Goal: Information Seeking & Learning: Check status

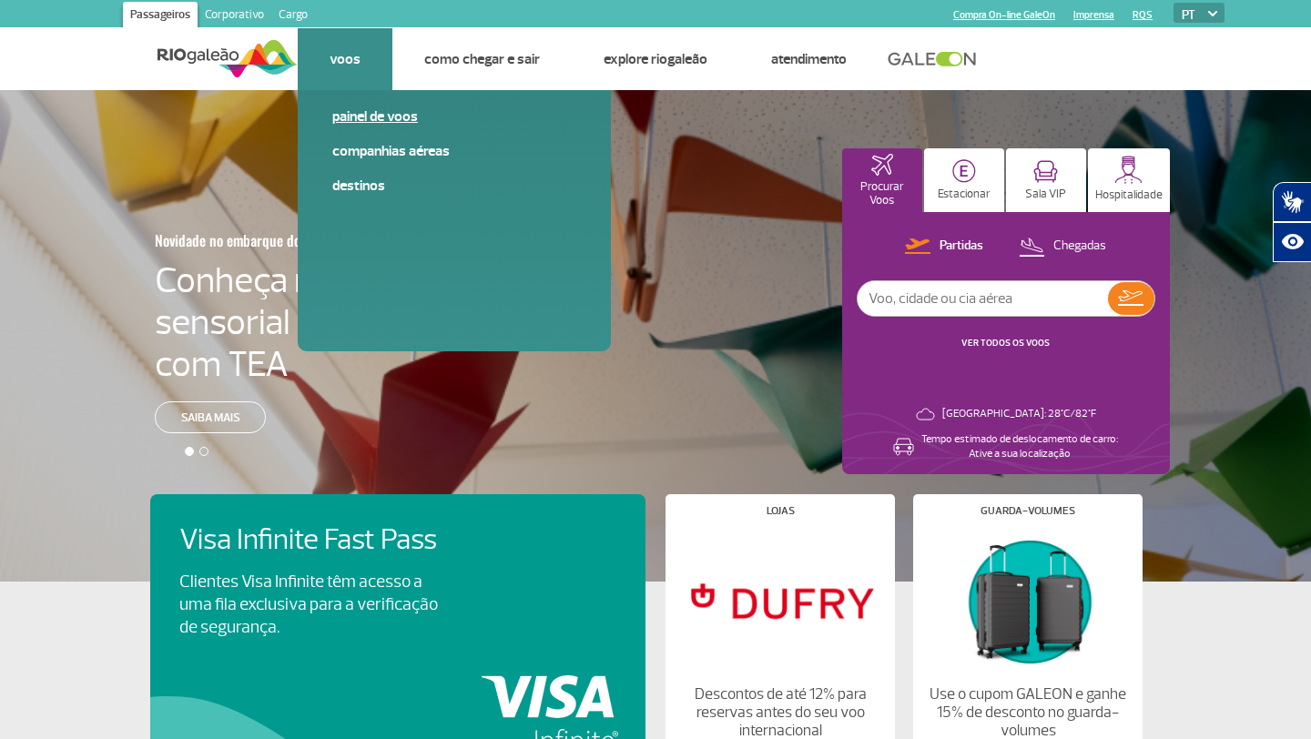
click at [370, 116] on link "Painel de voos" at bounding box center [454, 117] width 244 height 20
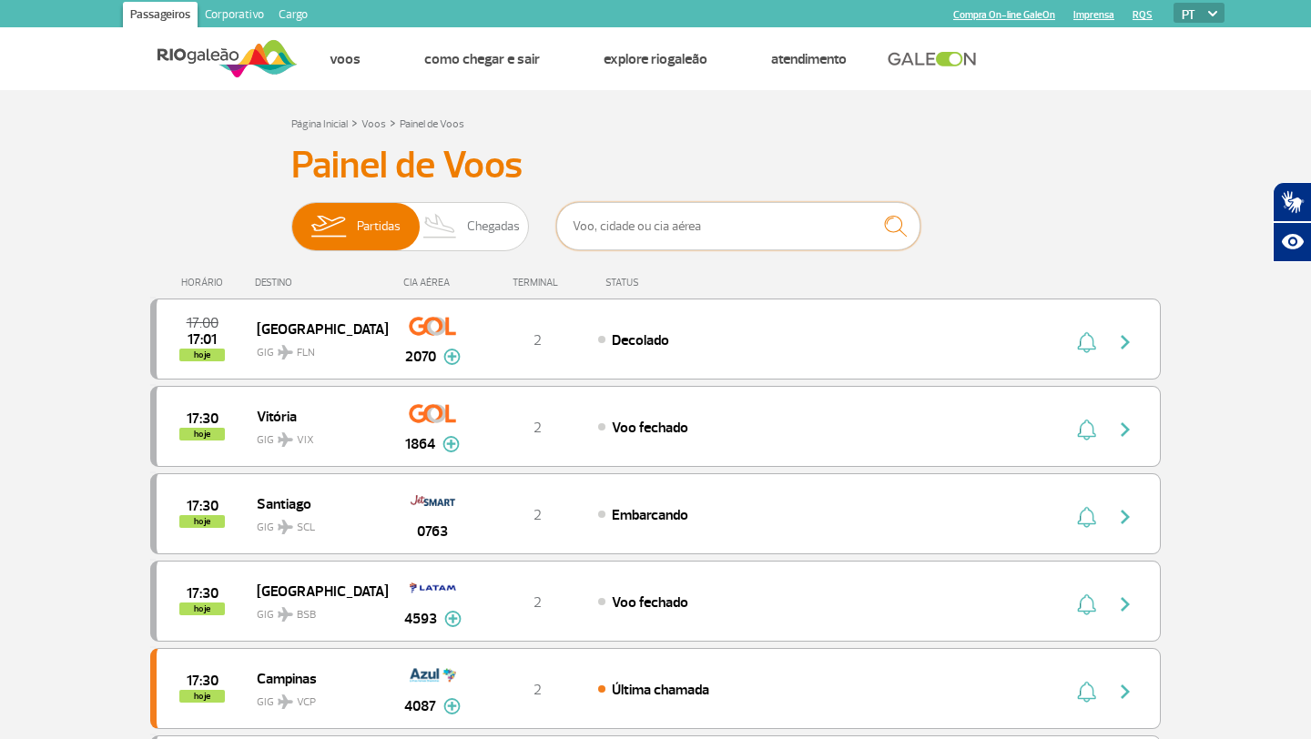
click at [599, 222] on input "text" at bounding box center [738, 226] width 364 height 48
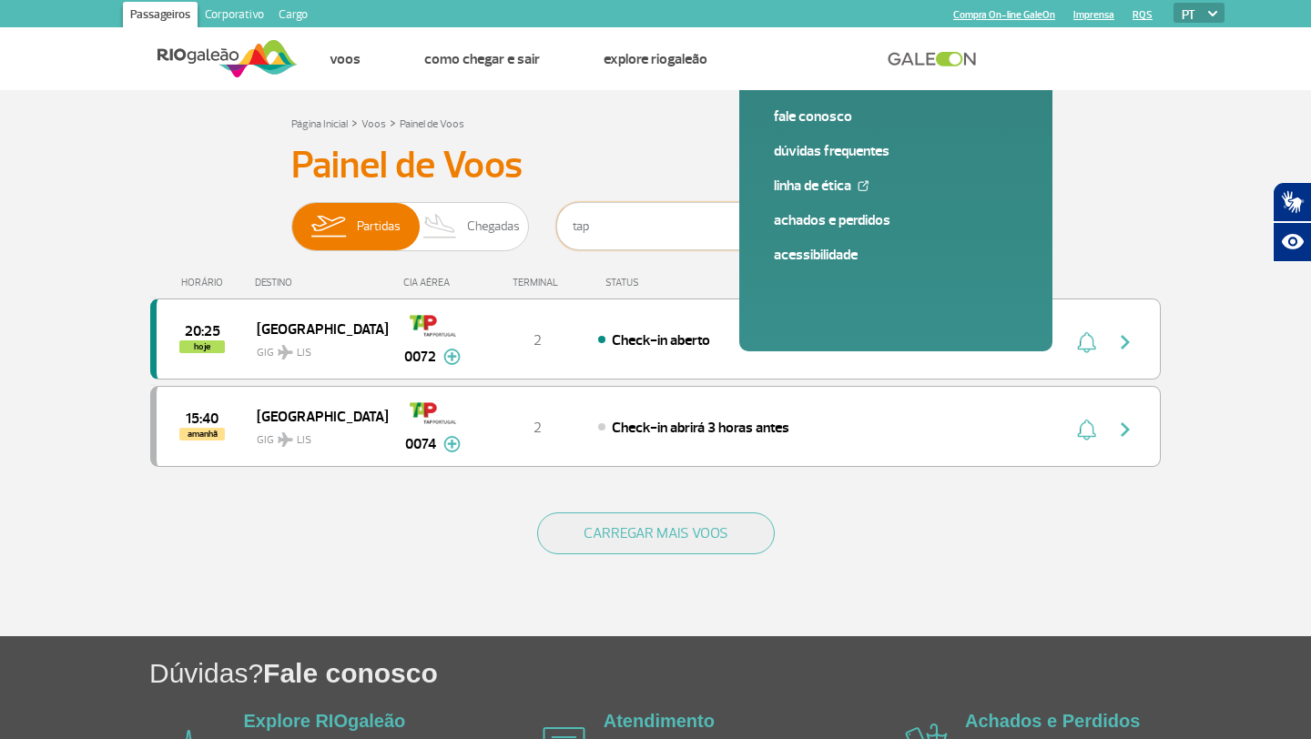
type input "tap"
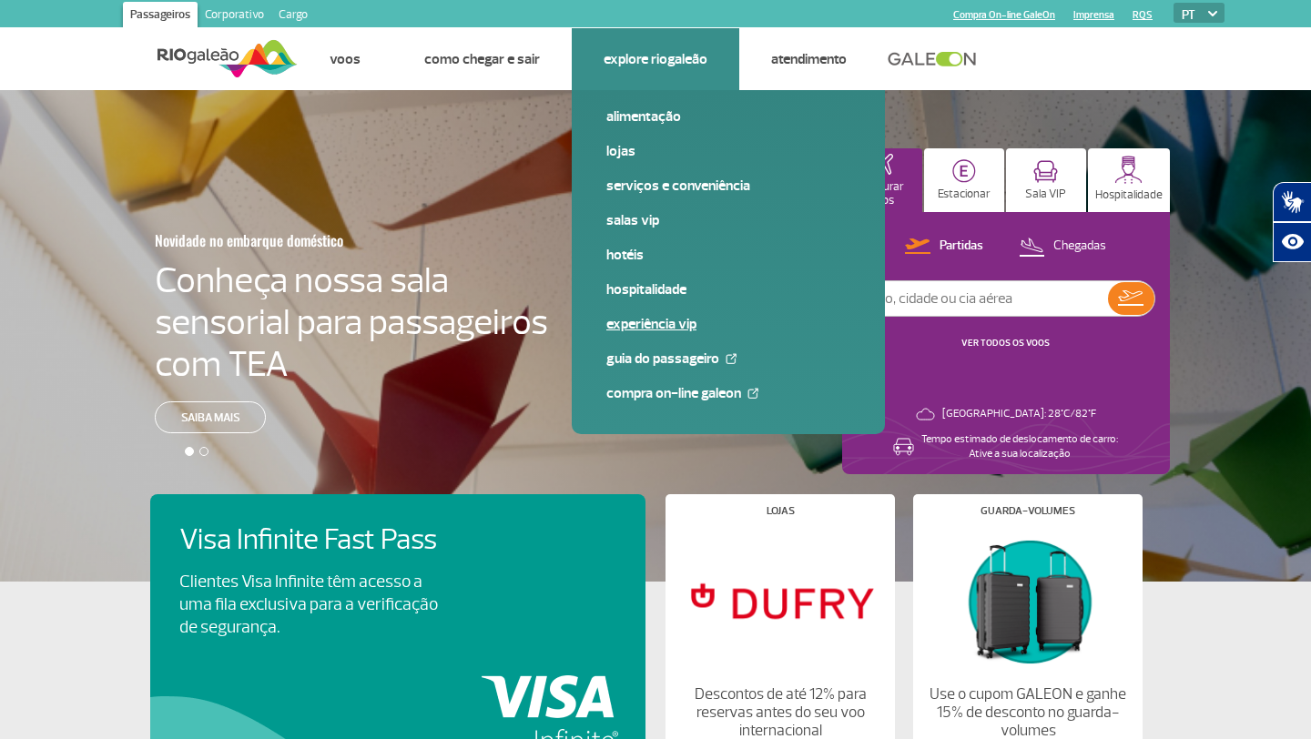
click at [645, 325] on link "Experiência VIP" at bounding box center [728, 324] width 244 height 20
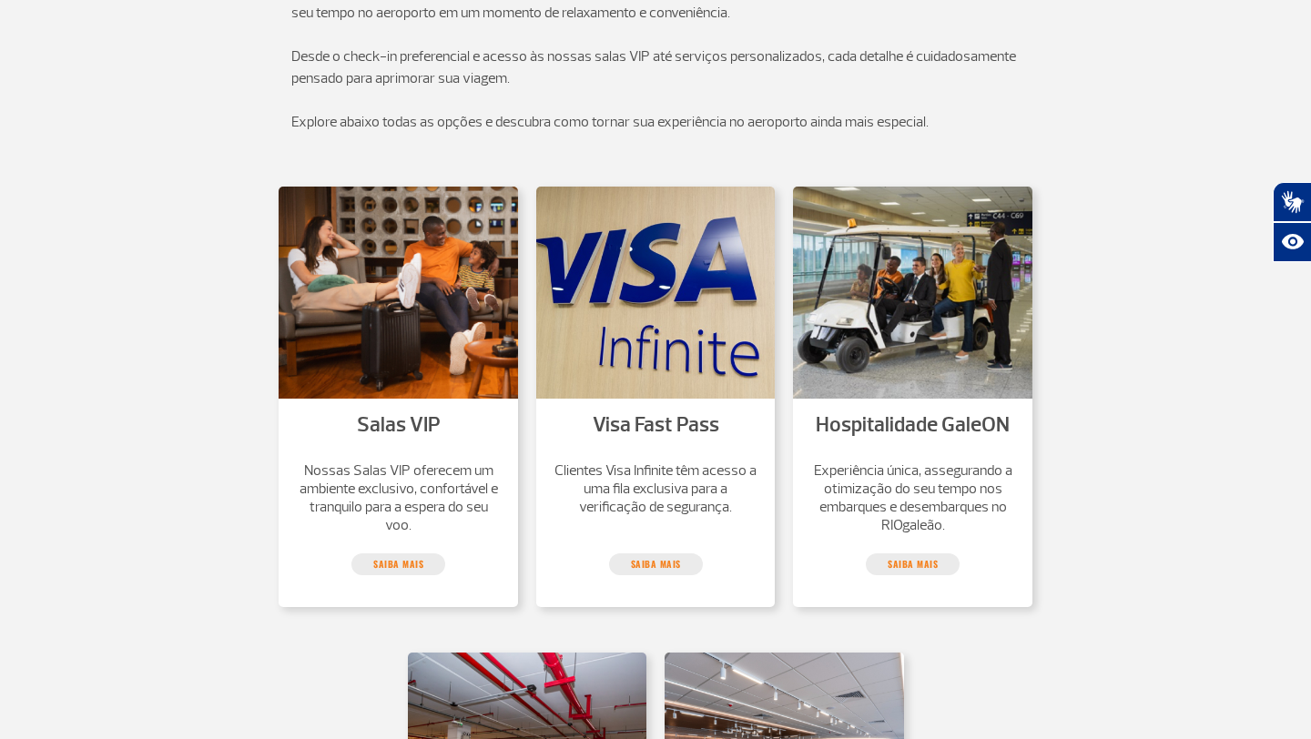
scroll to position [468, 0]
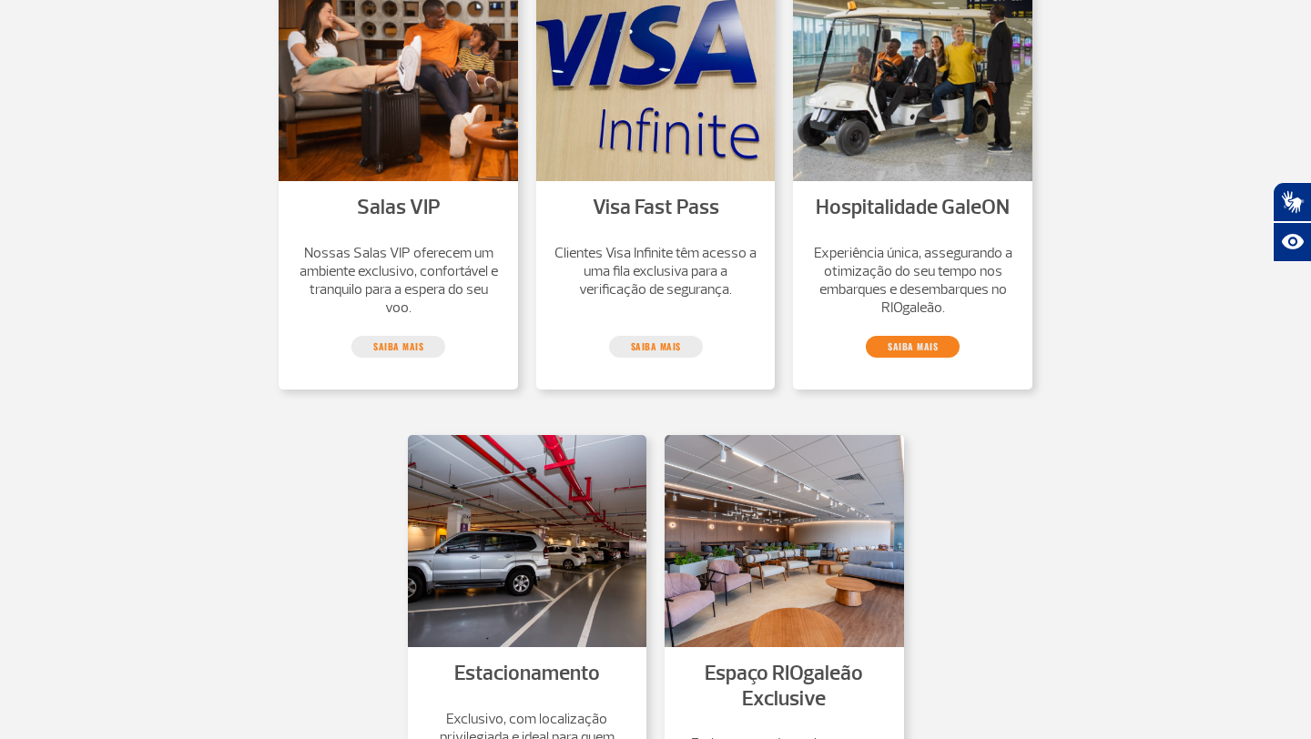
click at [910, 348] on link "saiba mais" at bounding box center [913, 347] width 94 height 22
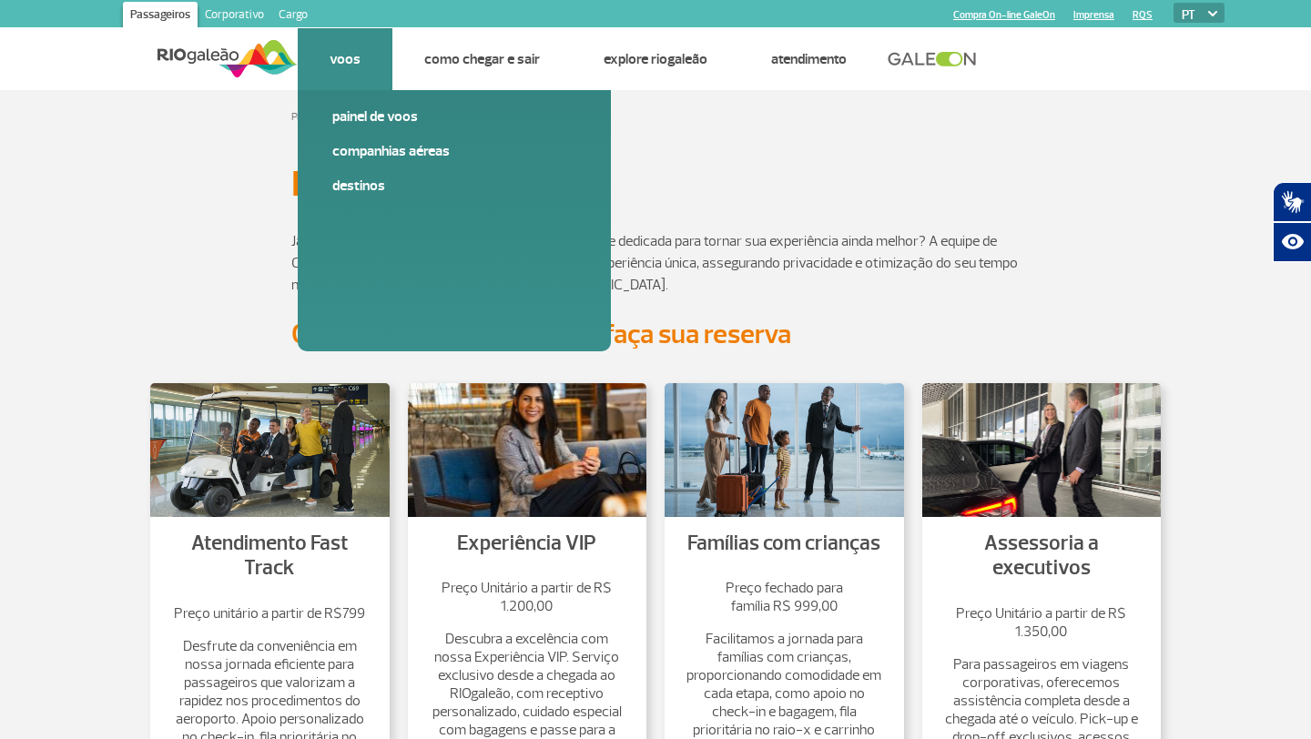
click at [357, 55] on link "Voos" at bounding box center [345, 59] width 31 height 18
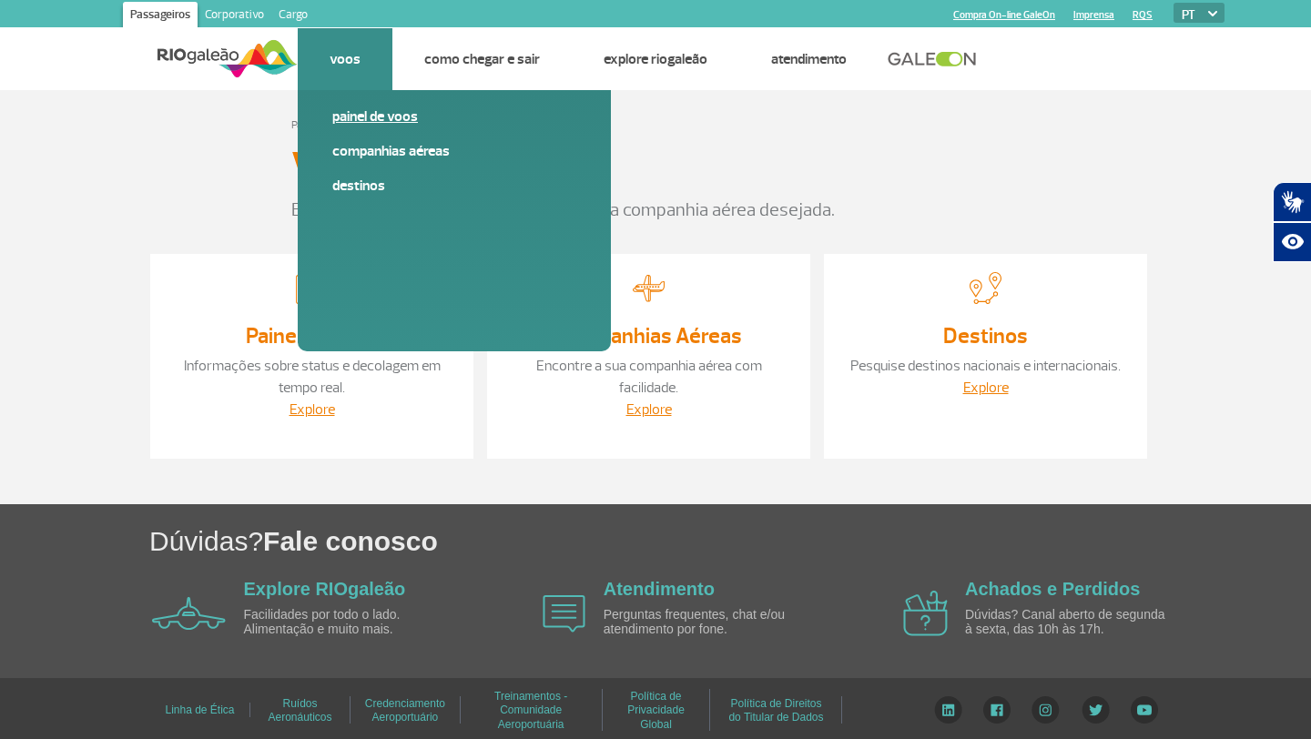
click at [355, 122] on link "Painel de voos" at bounding box center [454, 117] width 244 height 20
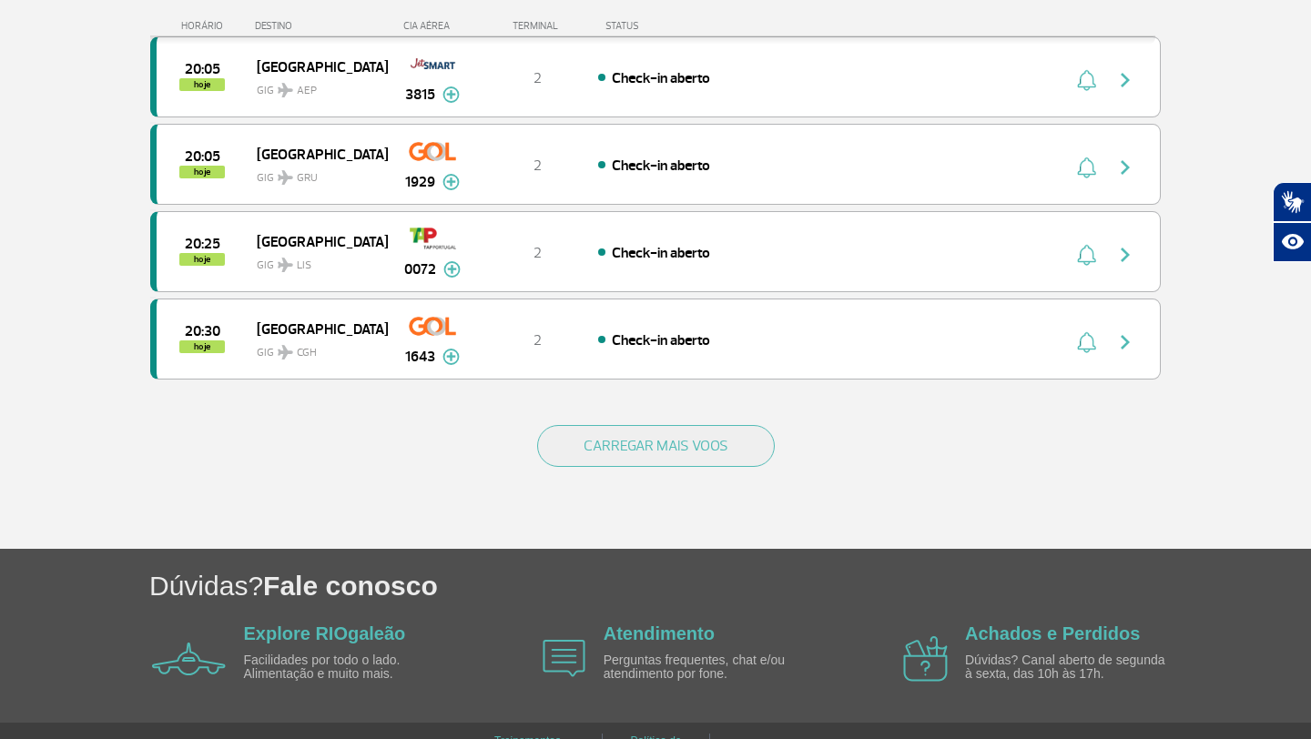
scroll to position [1681, 0]
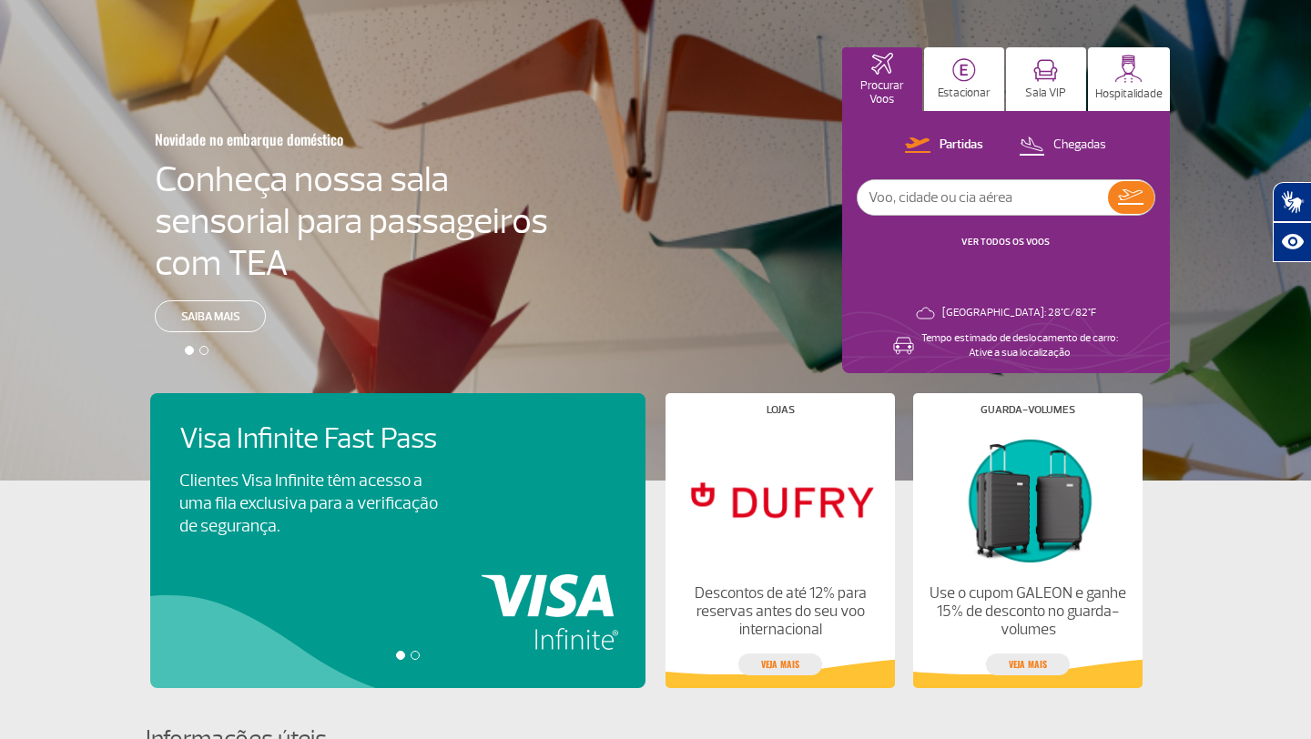
scroll to position [108, 0]
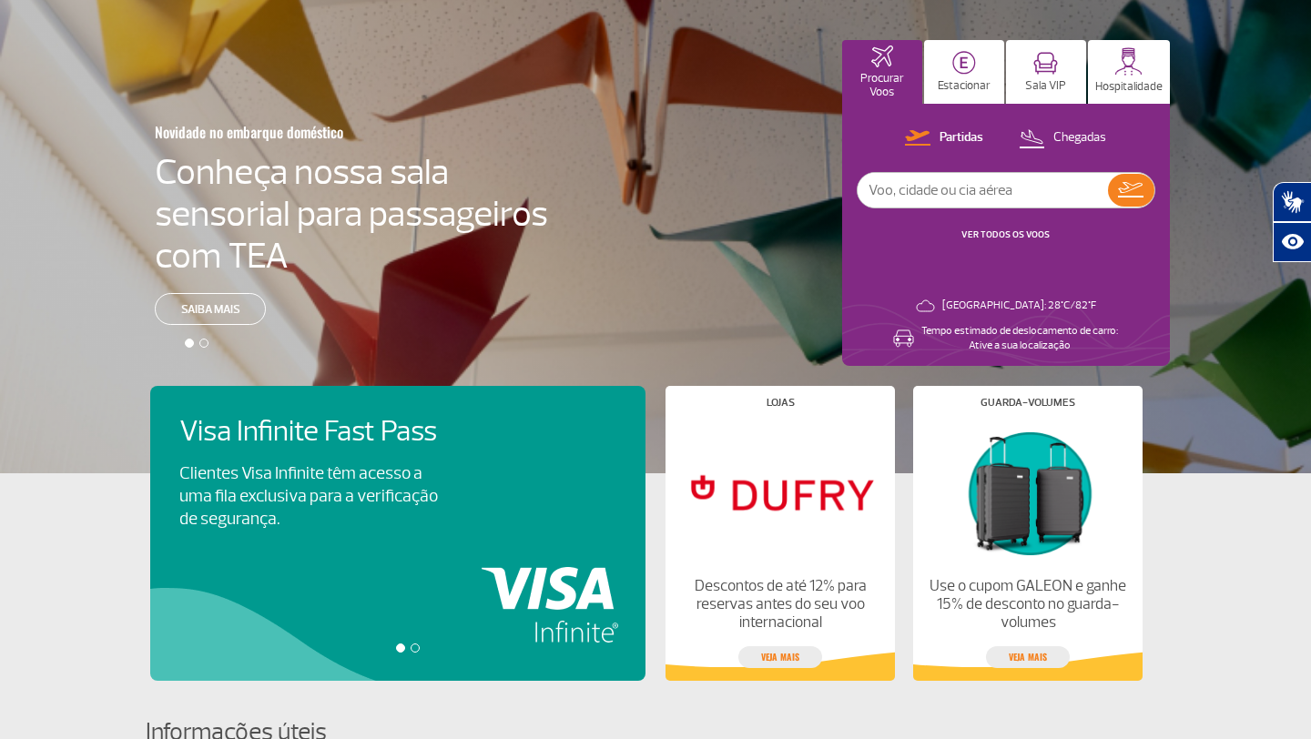
click at [914, 190] on input "text" at bounding box center [983, 190] width 250 height 35
type input "9362"
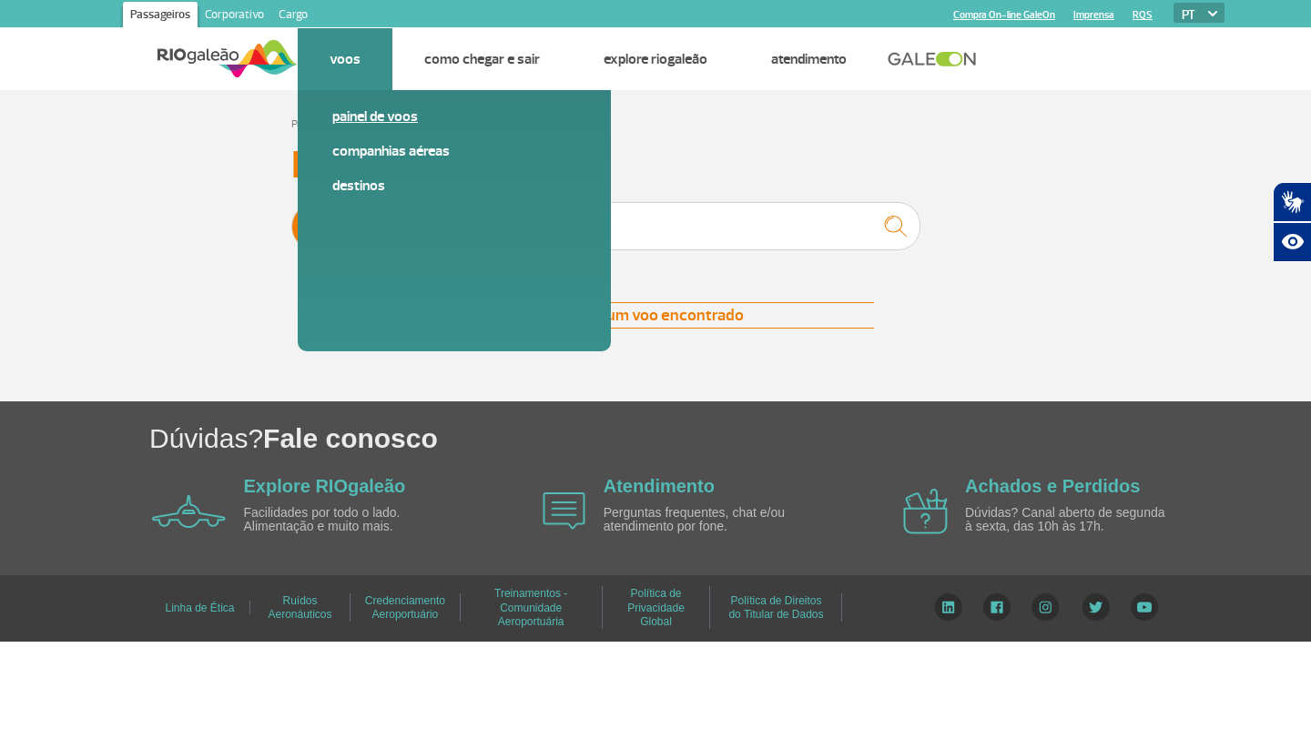
click at [366, 117] on link "Painel de voos" at bounding box center [454, 117] width 244 height 20
